Goal: Transaction & Acquisition: Register for event/course

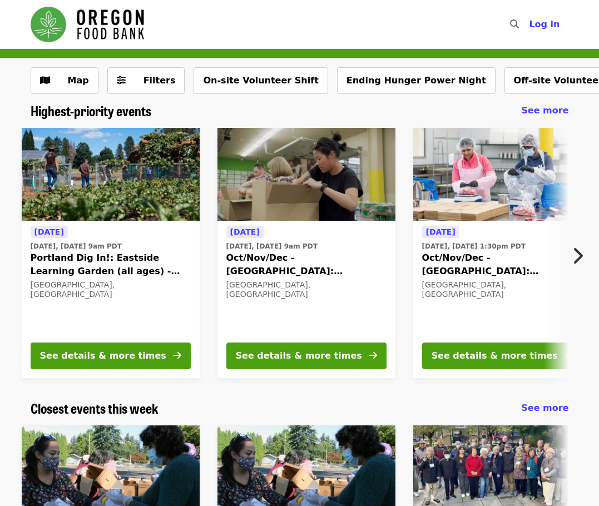
click at [581, 248] on icon "chevron-right icon" at bounding box center [576, 255] width 11 height 21
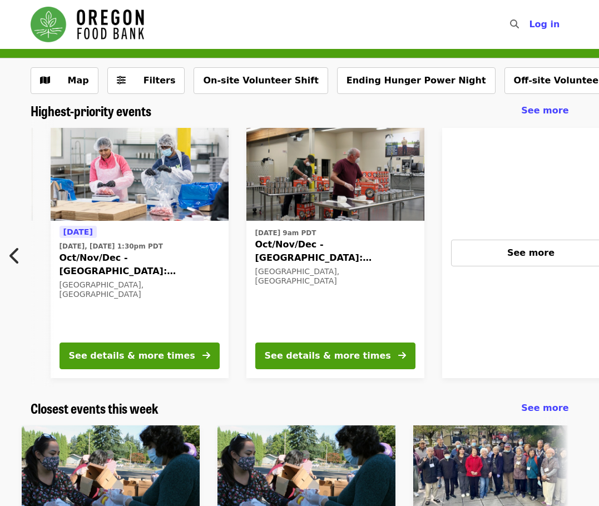
scroll to position [0, 402]
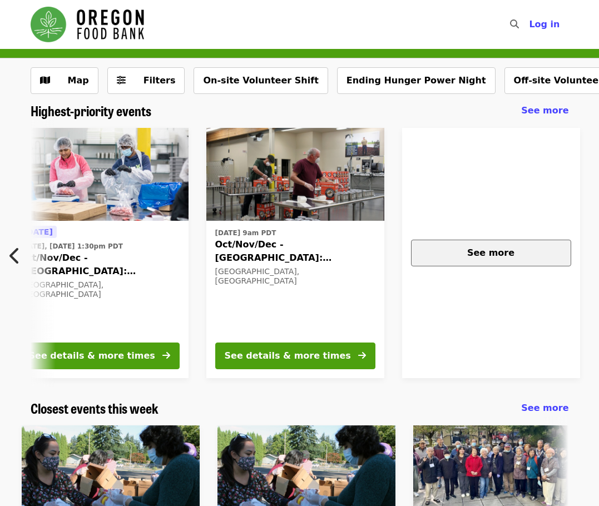
click at [511, 259] on div "See more" at bounding box center [490, 252] width 141 height 13
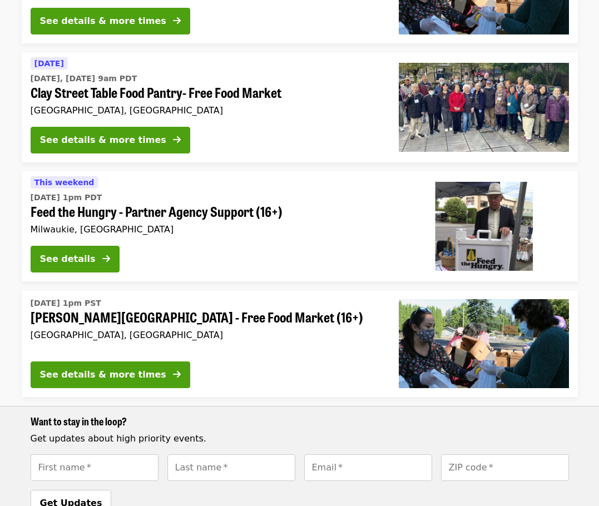
scroll to position [1501, 0]
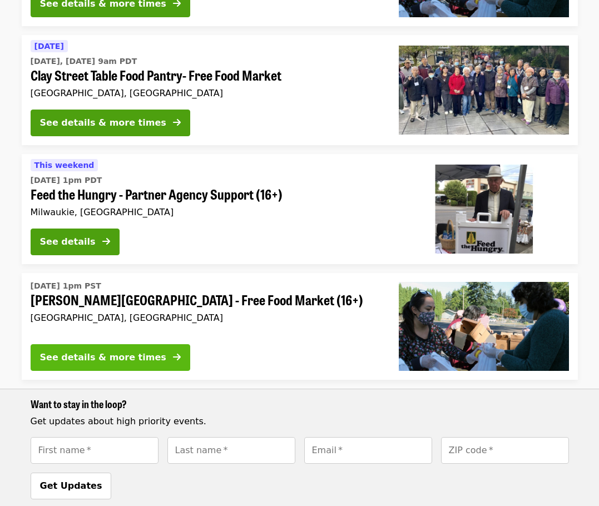
click at [124, 351] on div "See details & more times" at bounding box center [103, 357] width 126 height 13
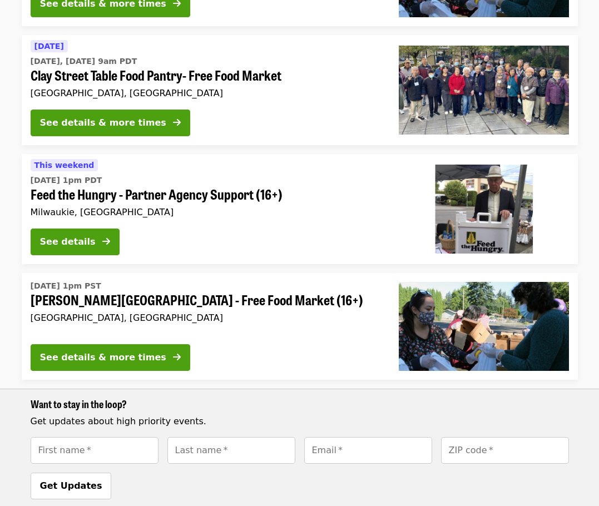
scroll to position [1203, 0]
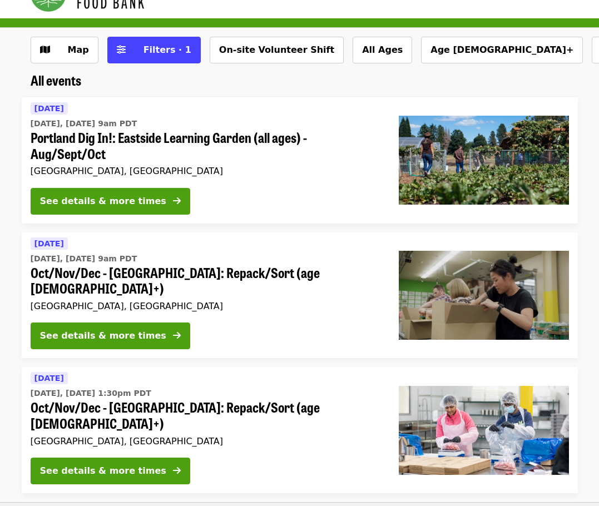
scroll to position [56, 0]
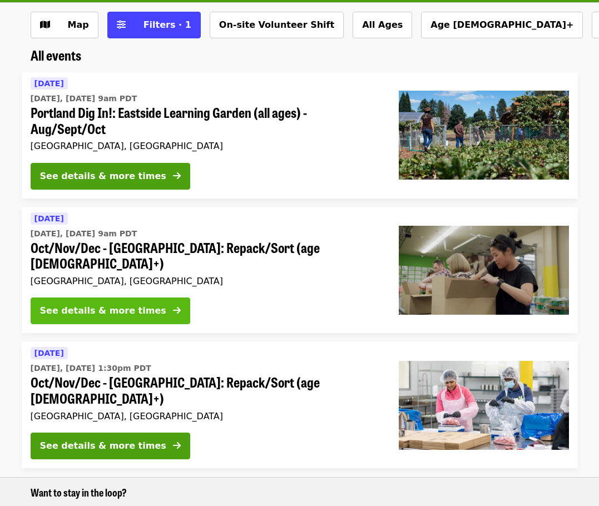
click at [141, 298] on button "See details & more times" at bounding box center [111, 310] width 160 height 27
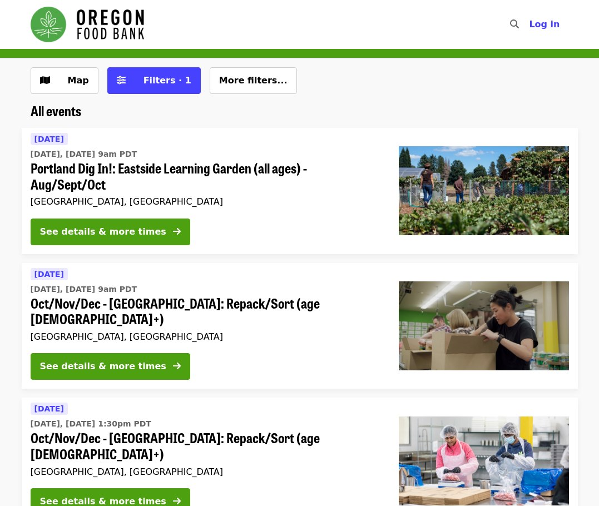
scroll to position [56, 0]
